Goal: Use online tool/utility: Utilize a website feature to perform a specific function

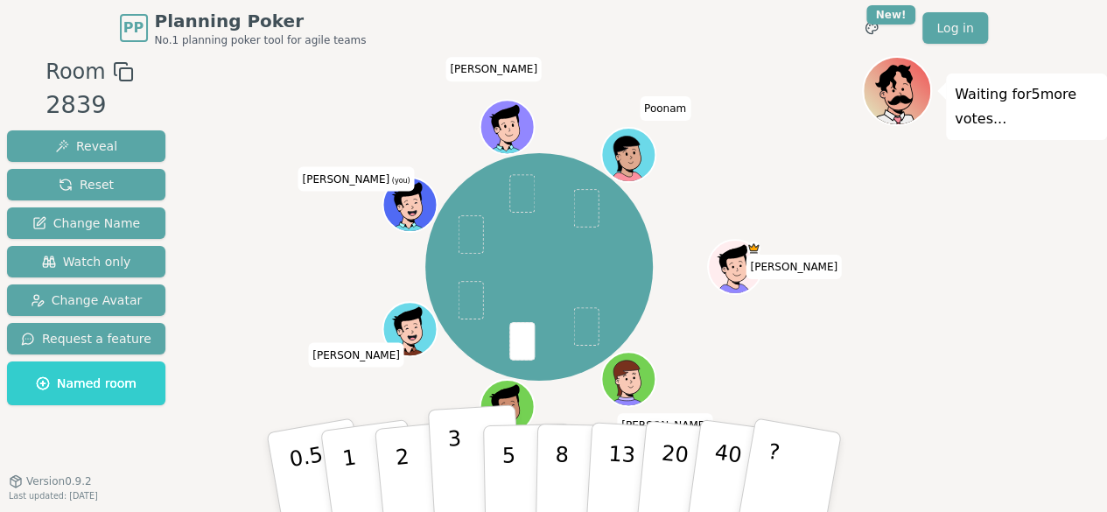
click at [456, 486] on p "3" at bounding box center [455, 473] width 19 height 95
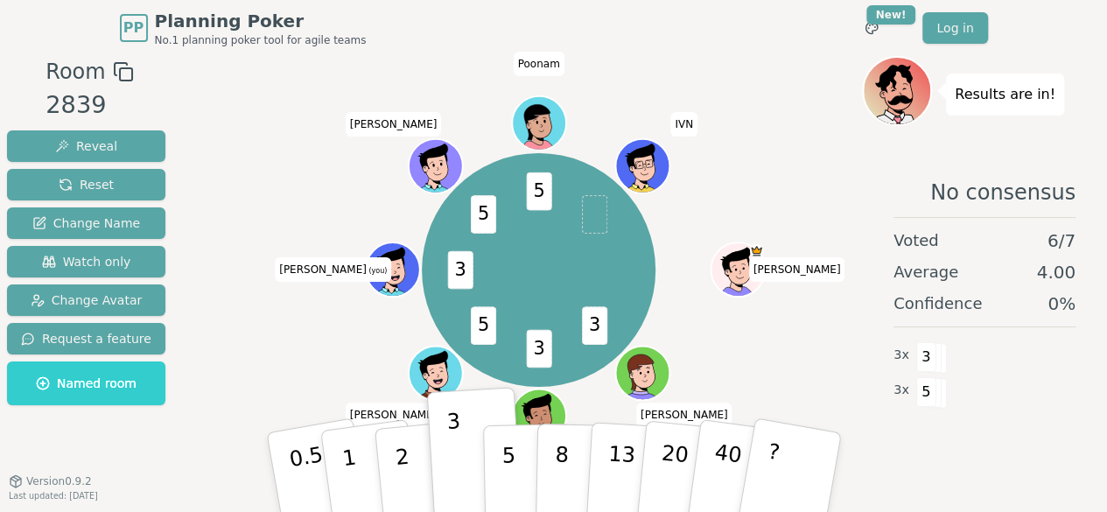
scroll to position [25, 0]
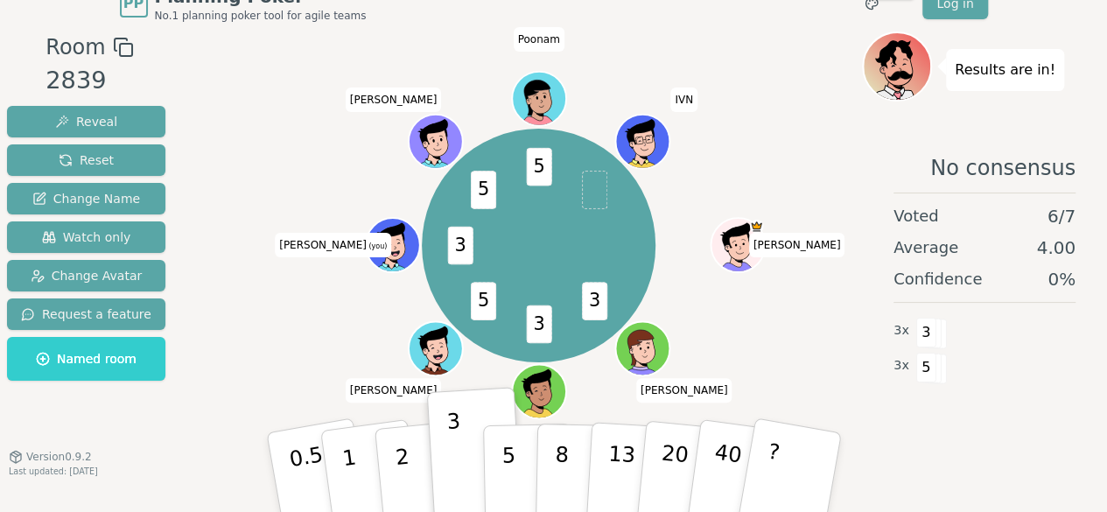
click at [948, 428] on div "No consensus Voted 6 / 7 Average 4.00 Confidence 0 % 3 x 3 3 x 5" at bounding box center [984, 312] width 245 height 350
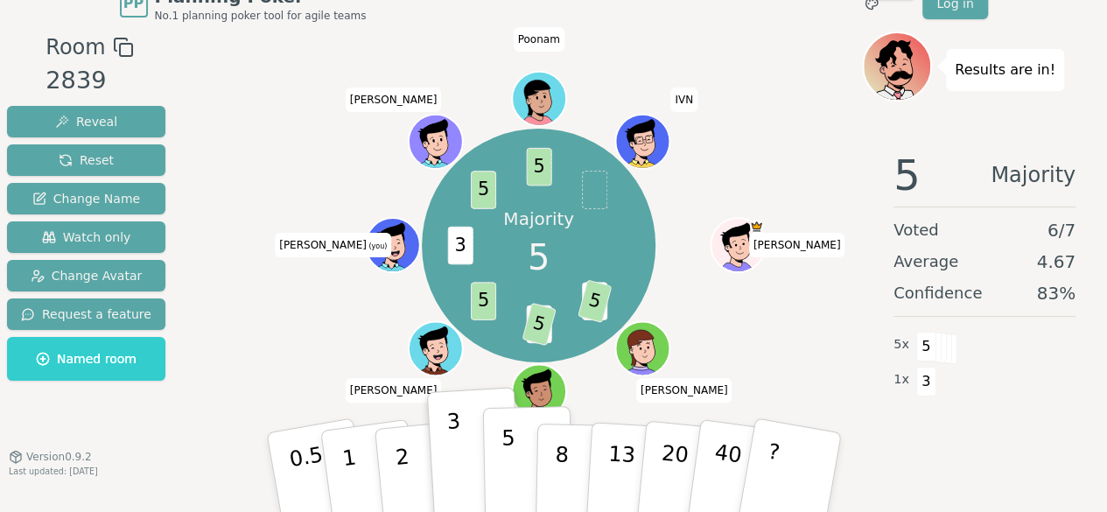
click at [515, 461] on button "5" at bounding box center [527, 472] width 90 height 133
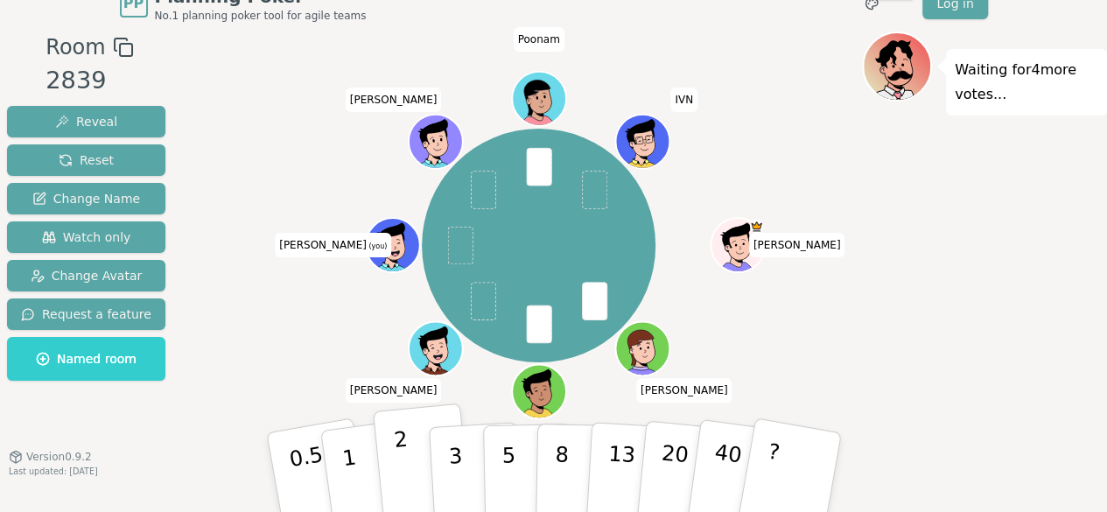
click at [404, 460] on p "2" at bounding box center [403, 474] width 23 height 95
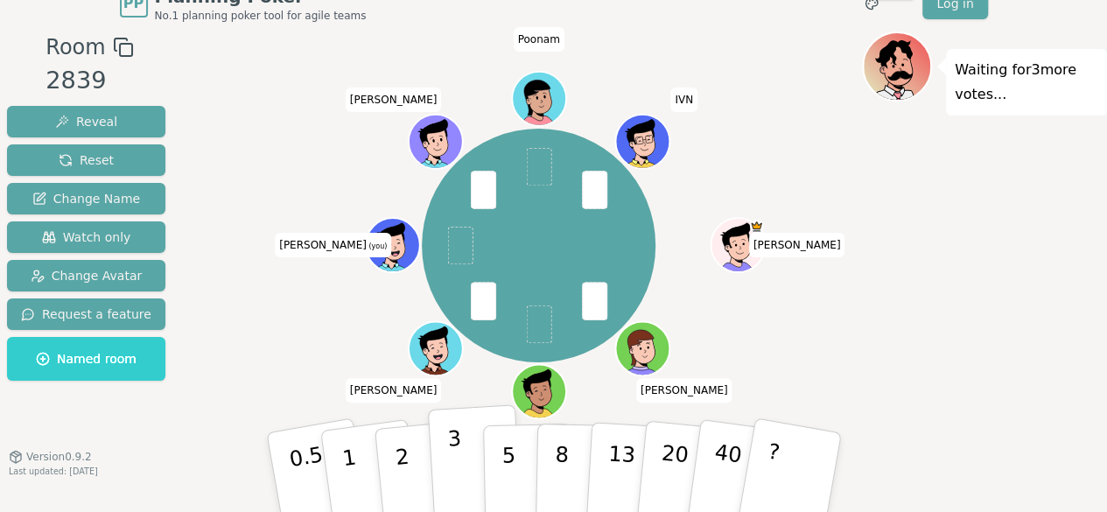
click at [460, 481] on button "3" at bounding box center [474, 472] width 95 height 137
click at [460, 477] on button "3" at bounding box center [474, 472] width 95 height 137
click at [459, 474] on p "3" at bounding box center [455, 473] width 19 height 95
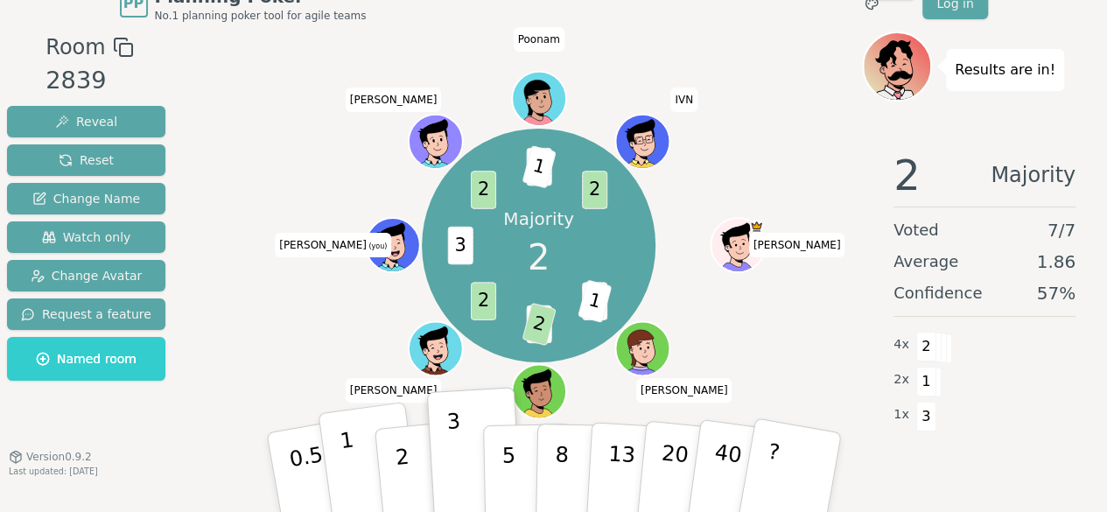
click at [351, 468] on p "1" at bounding box center [351, 474] width 26 height 95
